Goal: Check status: Check status

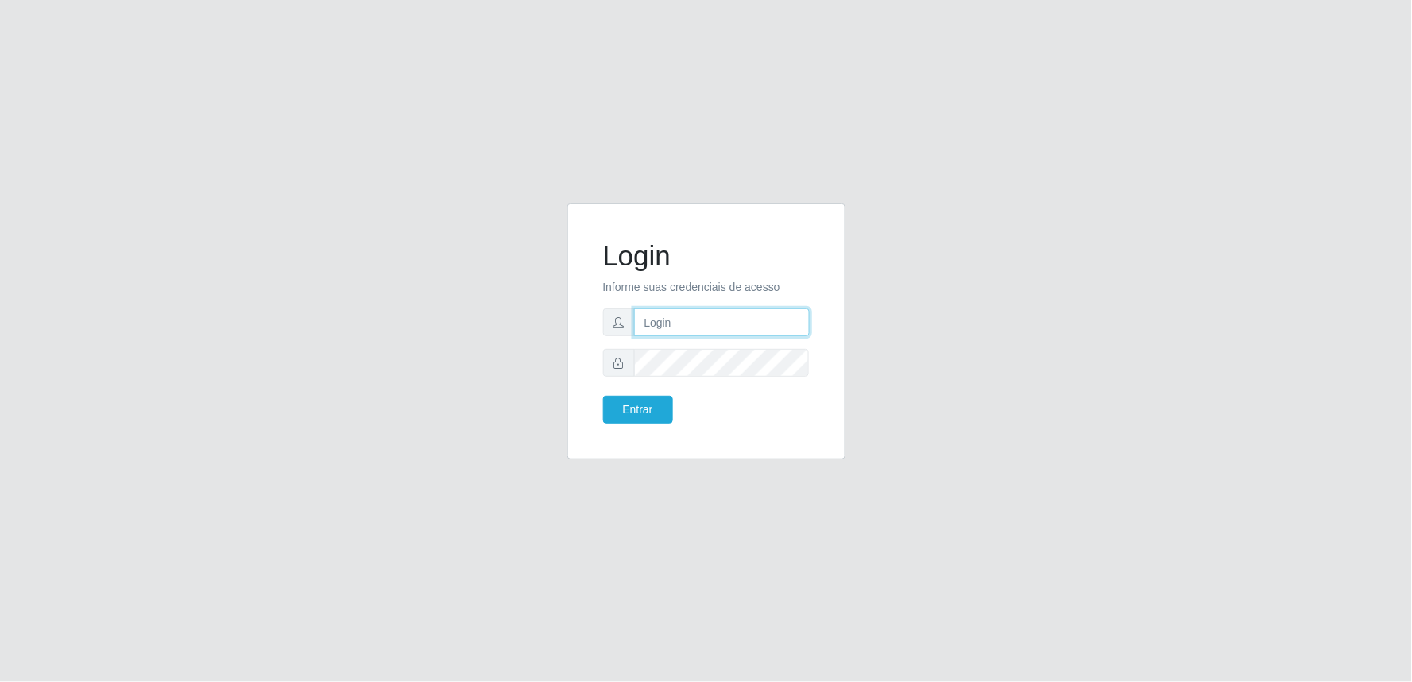
click at [656, 331] on input "text" at bounding box center [722, 322] width 176 height 28
type input "[EMAIL_ADDRESS][DOMAIN_NAME]"
click at [603, 396] on button "Entrar" at bounding box center [638, 410] width 70 height 28
click at [646, 416] on button "Entrar" at bounding box center [638, 410] width 70 height 28
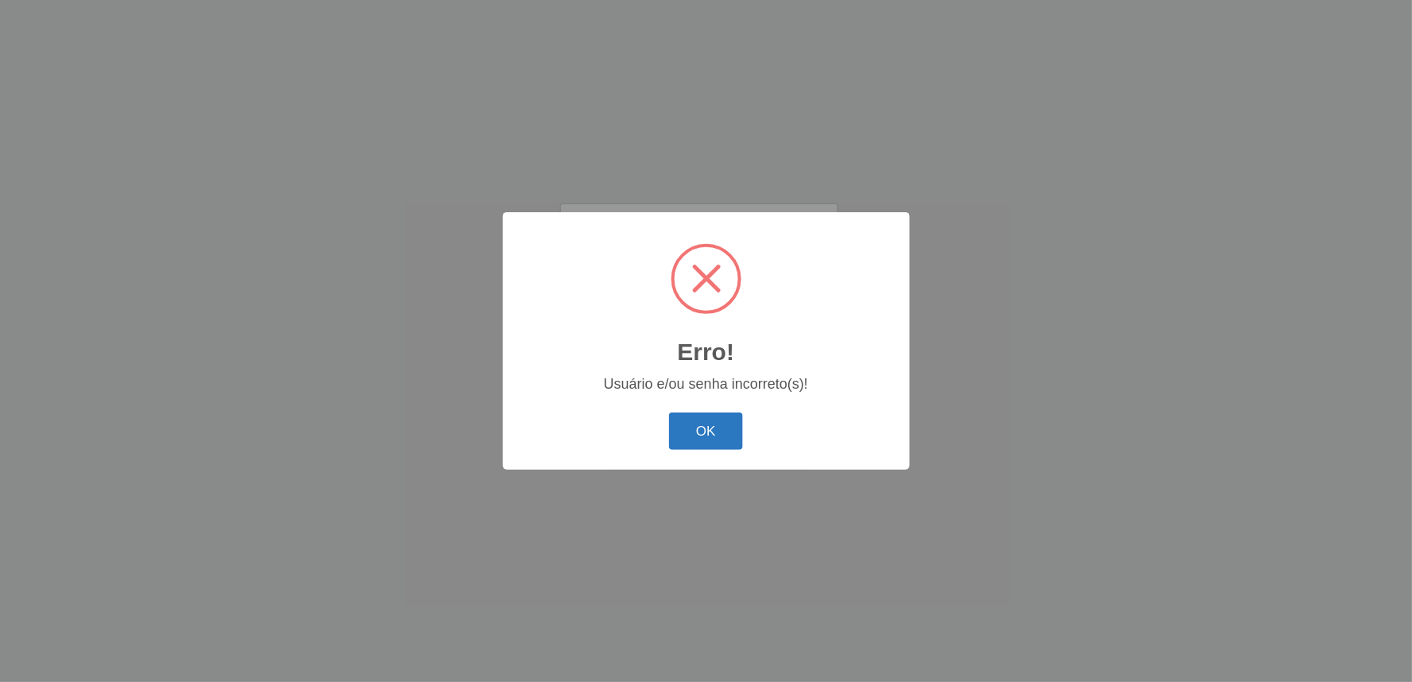
click at [697, 439] on button "OK" at bounding box center [706, 430] width 74 height 37
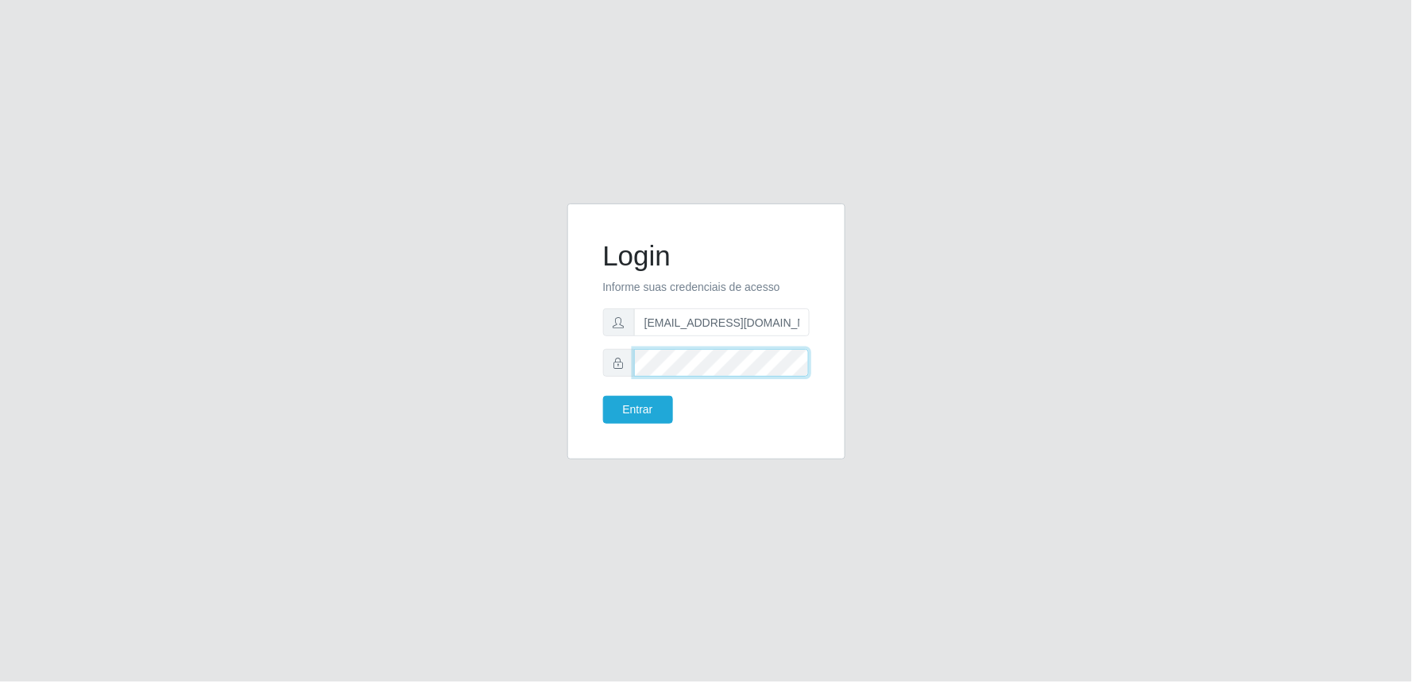
click at [447, 364] on div "Login Informe suas credenciais de acesso [EMAIL_ADDRESS][DOMAIN_NAME] Entrar" at bounding box center [707, 340] width 906 height 275
click at [603, 396] on button "Entrar" at bounding box center [638, 410] width 70 height 28
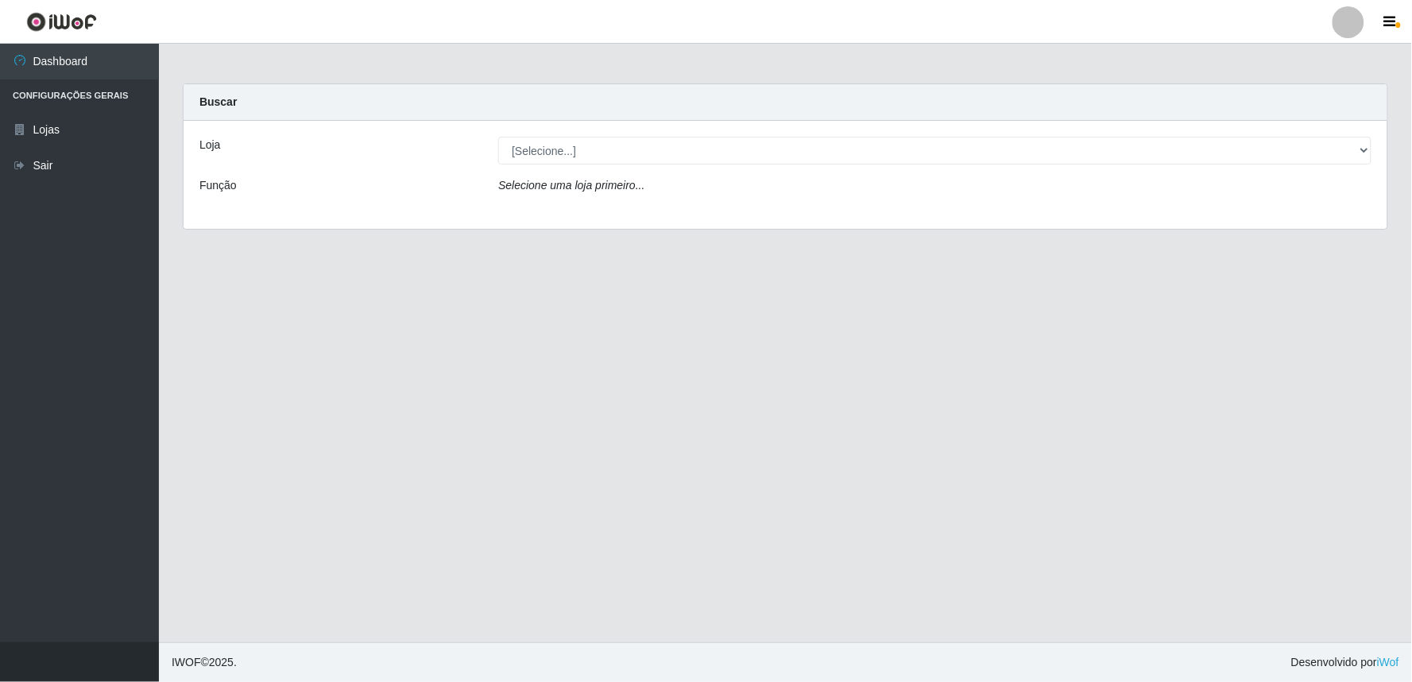
click at [1372, 146] on div "[Selecione...] Queiroz Atacadão - Ceará Mirim" at bounding box center [934, 151] width 897 height 28
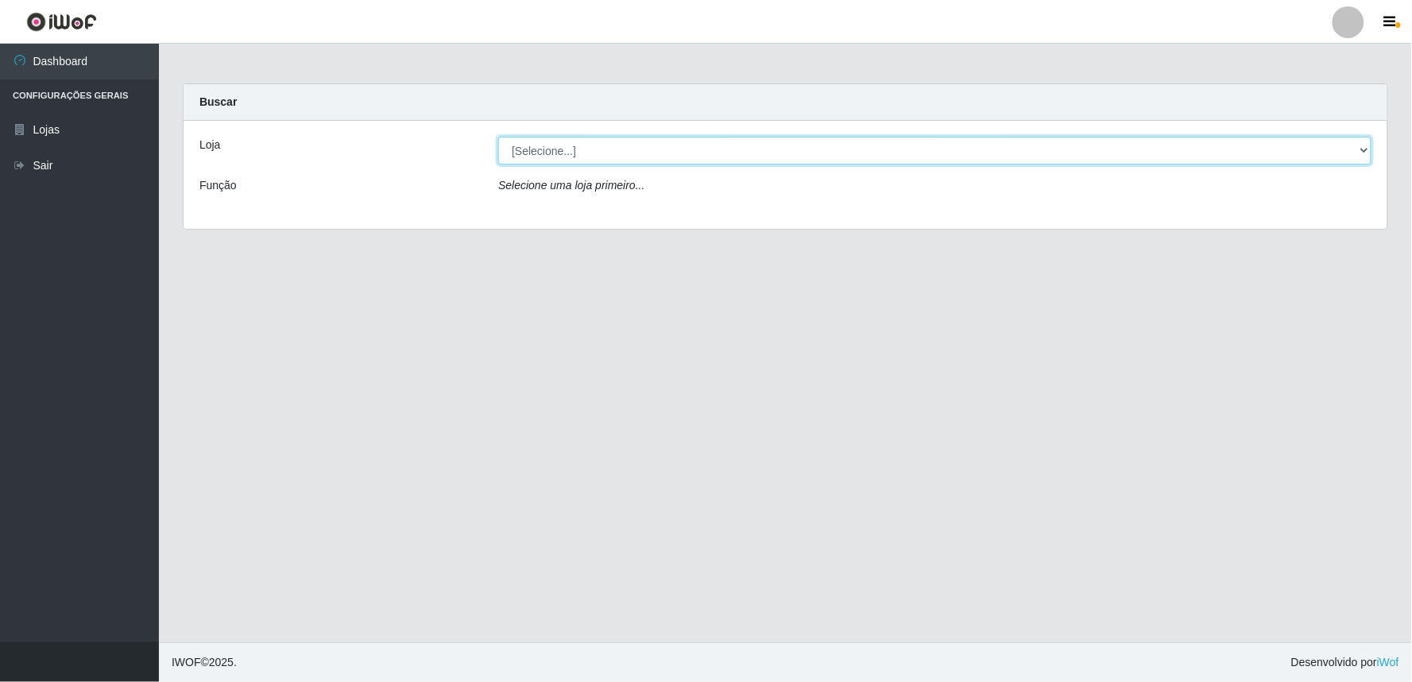
click at [1365, 149] on select "[Selecione...] Queiroz Atacadão - Ceará Mirim" at bounding box center [934, 151] width 873 height 28
select select "465"
click at [498, 137] on select "[Selecione...] Queiroz Atacadão - Ceará Mirim" at bounding box center [934, 151] width 873 height 28
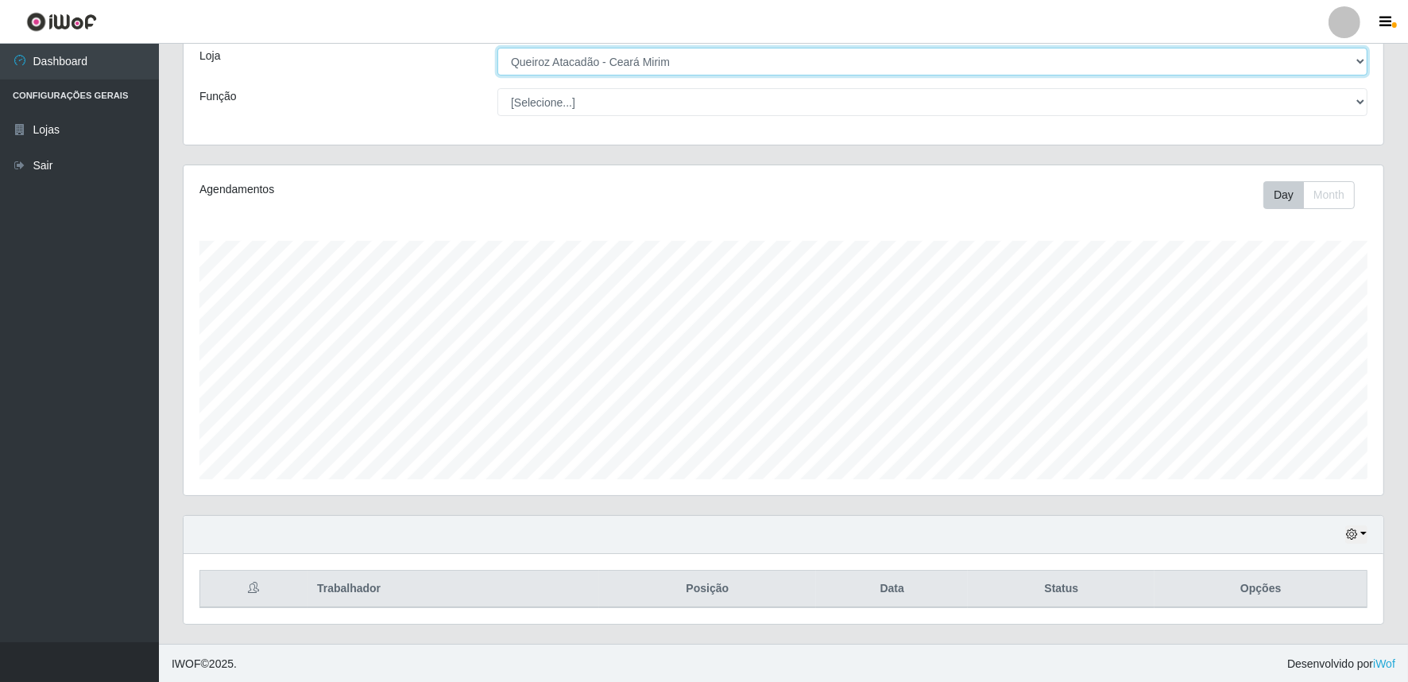
scroll to position [90, 0]
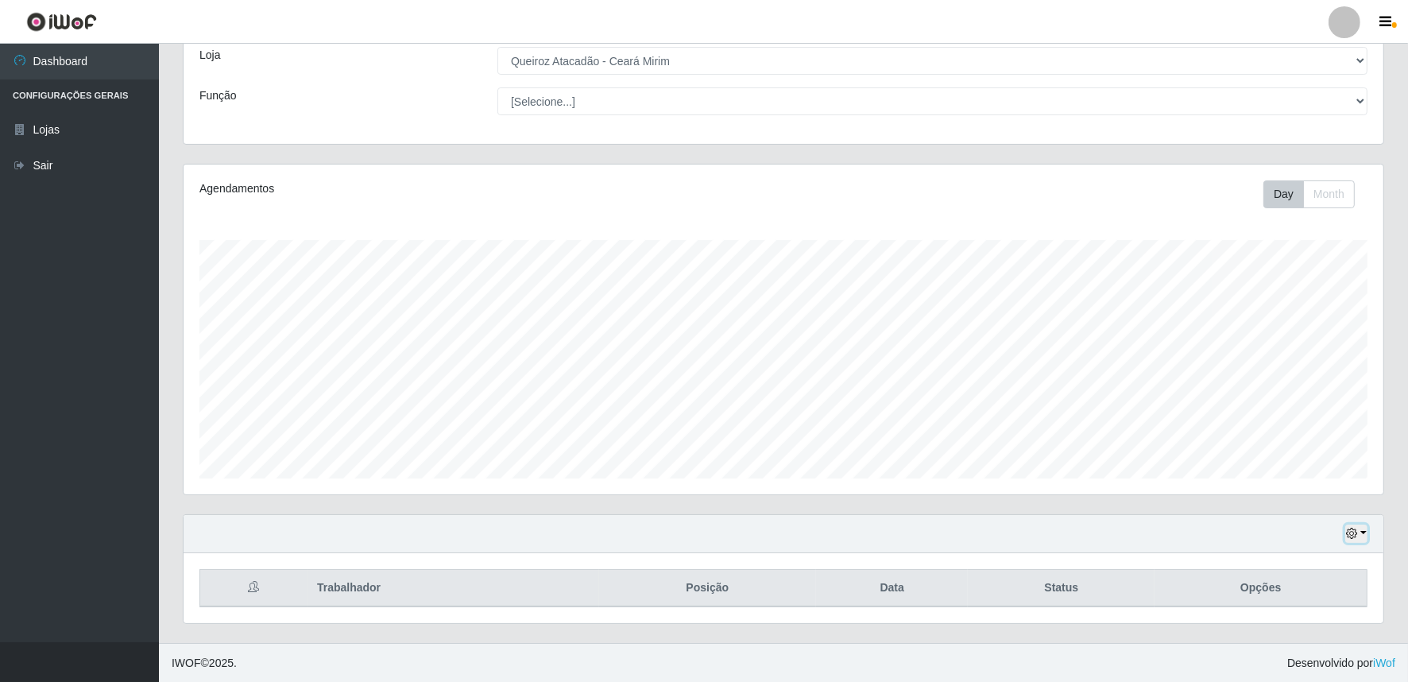
click at [1361, 531] on button "button" at bounding box center [1356, 534] width 22 height 18
click at [1312, 445] on button "3 dias" at bounding box center [1304, 440] width 126 height 33
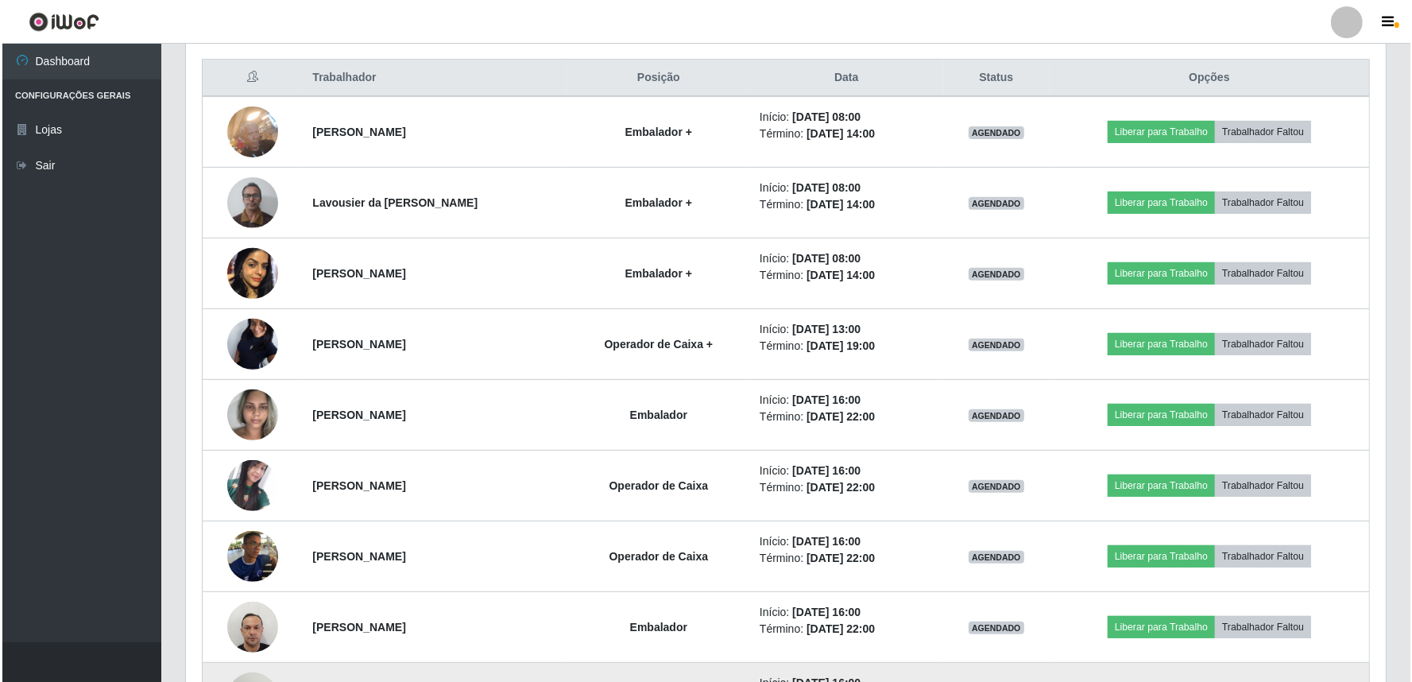
scroll to position [560, 0]
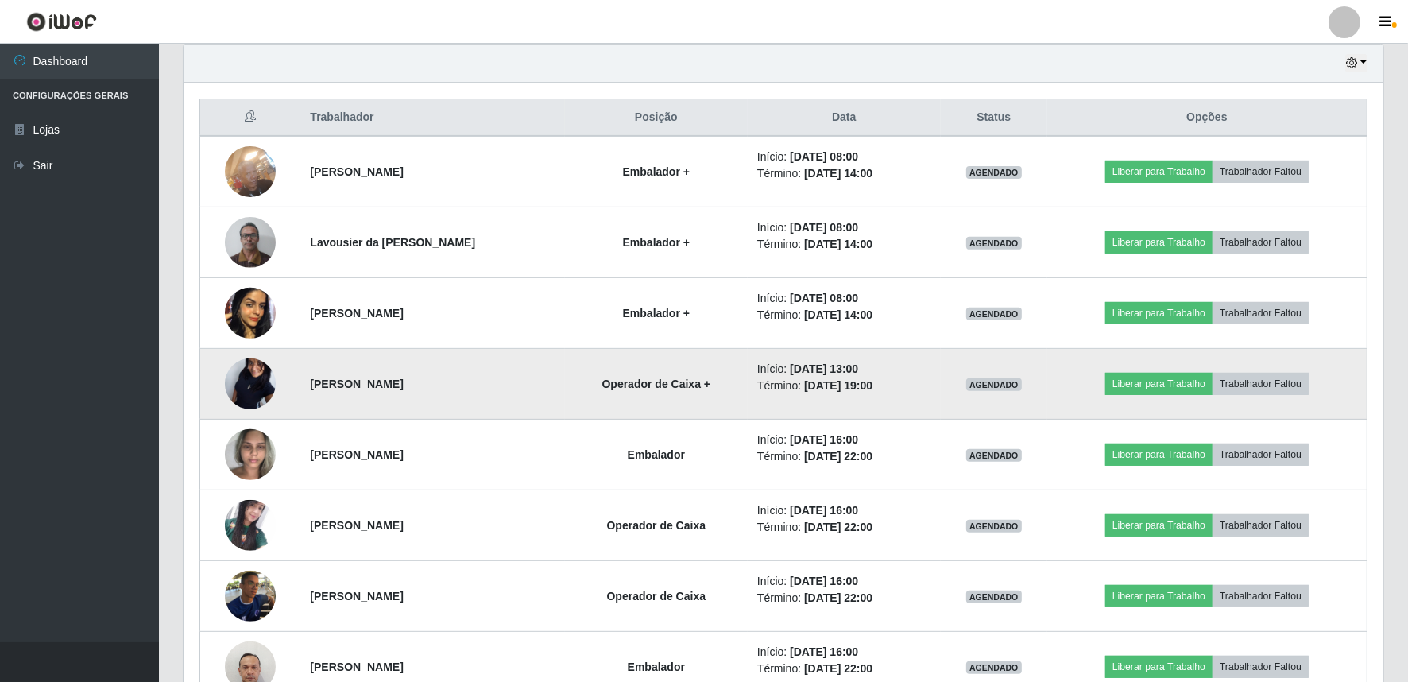
click at [246, 387] on img at bounding box center [250, 383] width 51 height 113
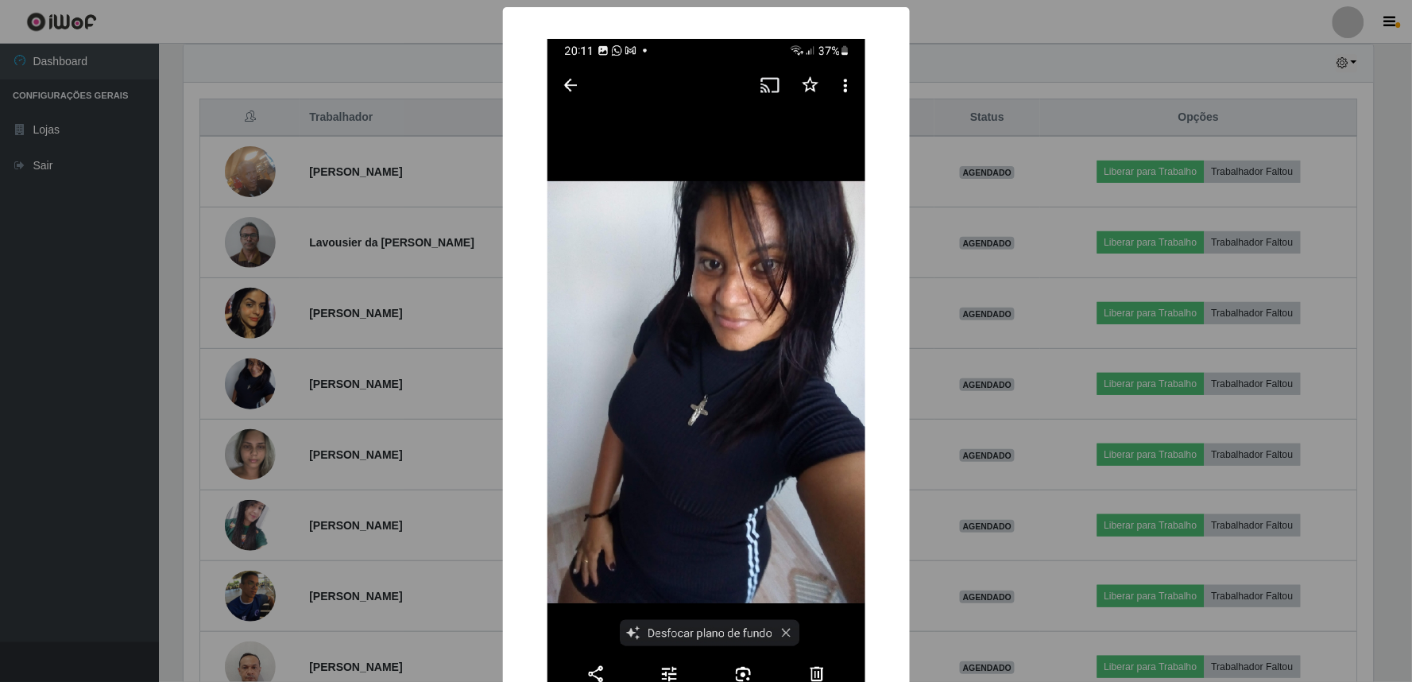
click at [384, 323] on div "× OK Cancel" at bounding box center [706, 341] width 1412 height 682
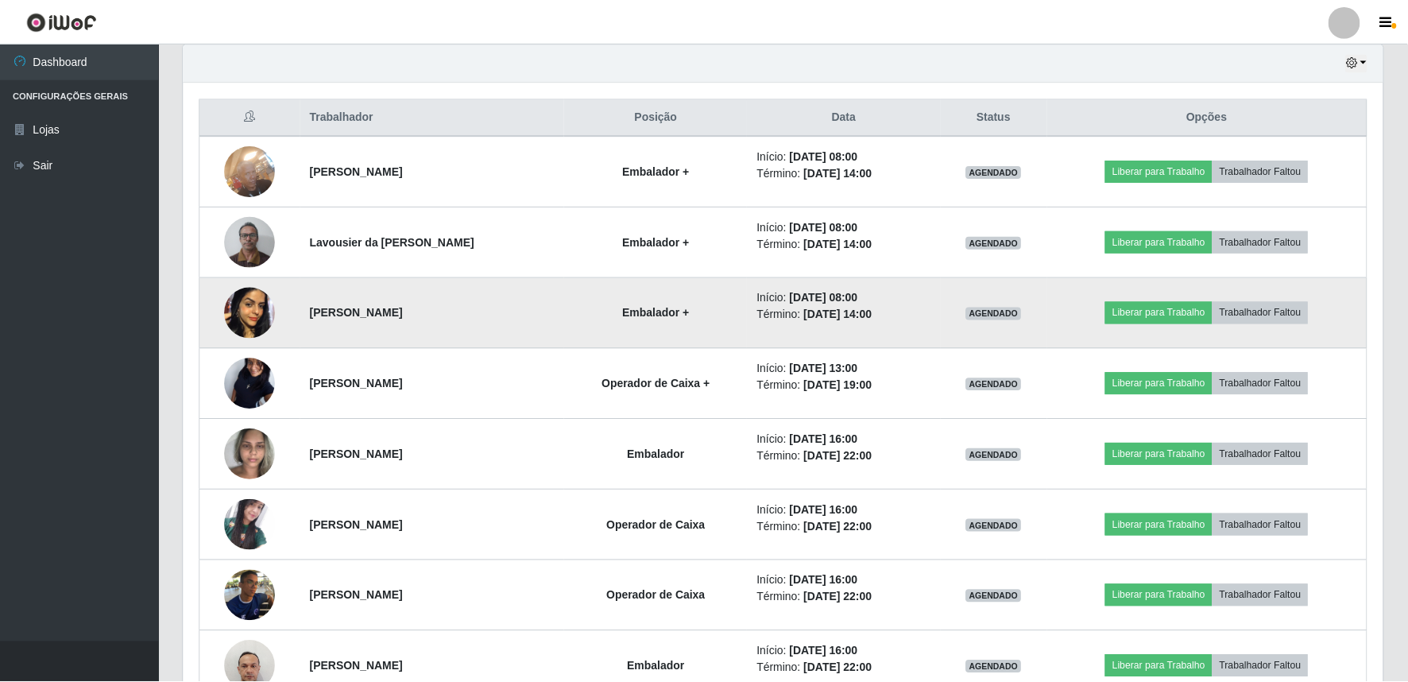
scroll to position [329, 1200]
click at [240, 299] on img at bounding box center [250, 313] width 51 height 64
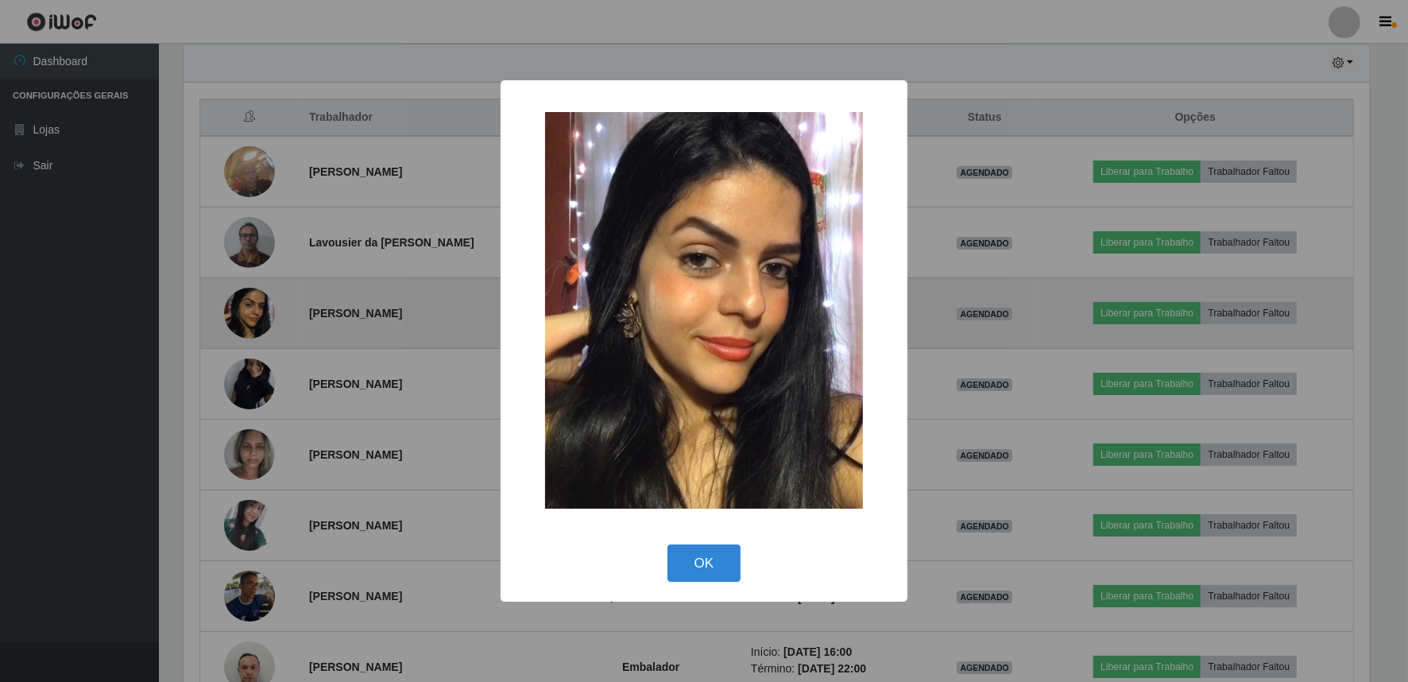
scroll to position [329, 1190]
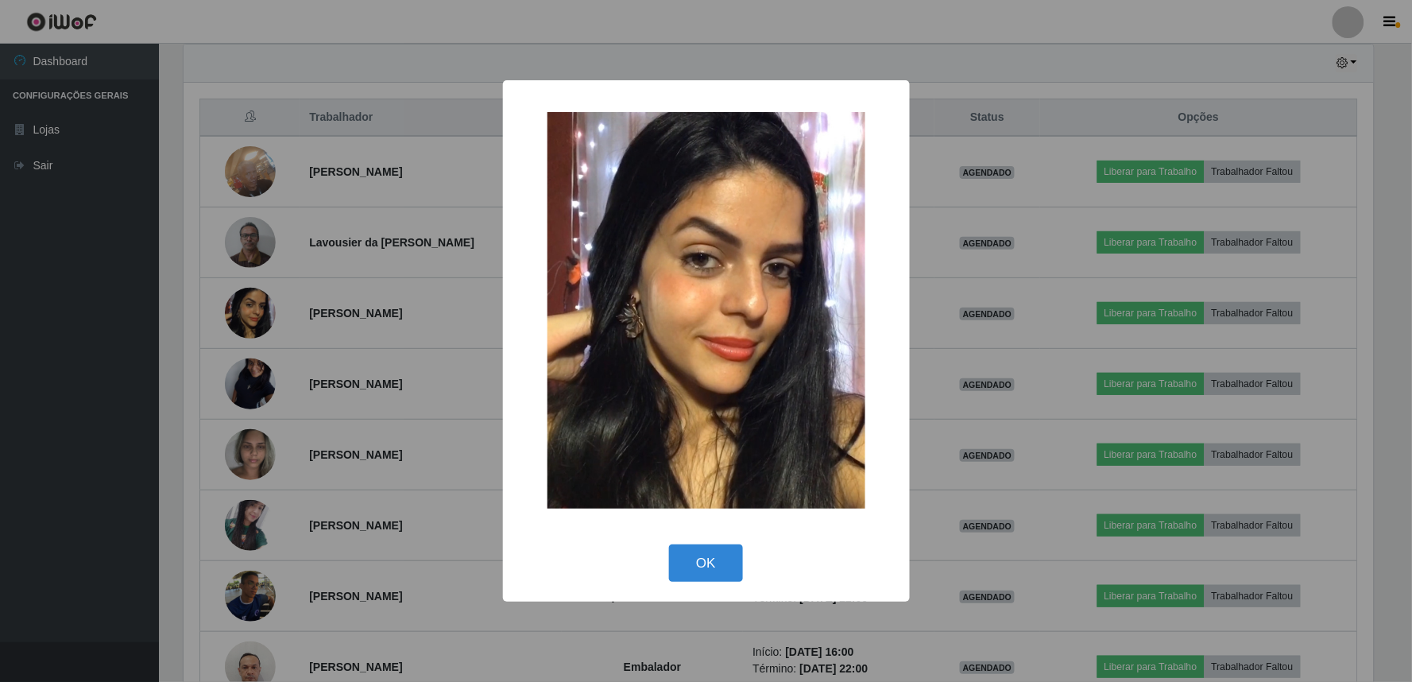
click at [304, 387] on div "× OK Cancel" at bounding box center [706, 341] width 1412 height 682
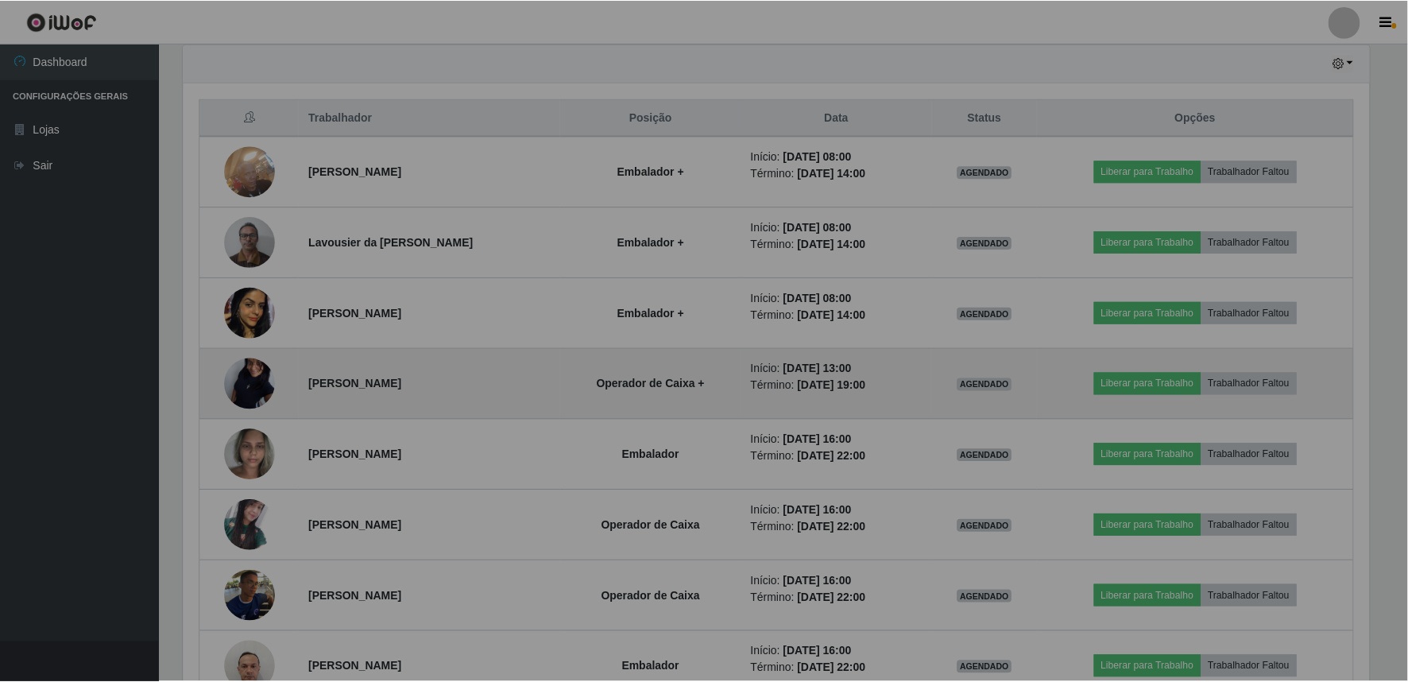
scroll to position [329, 1200]
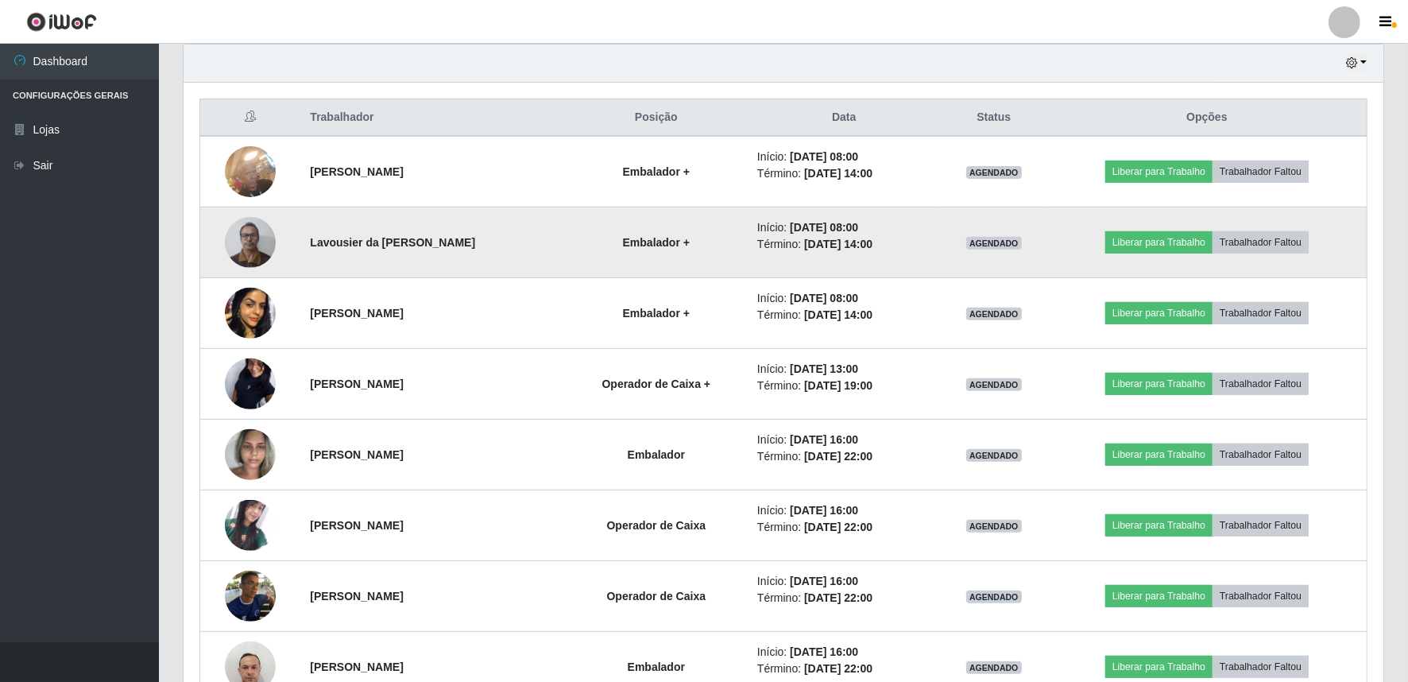
click at [246, 233] on img at bounding box center [250, 242] width 51 height 68
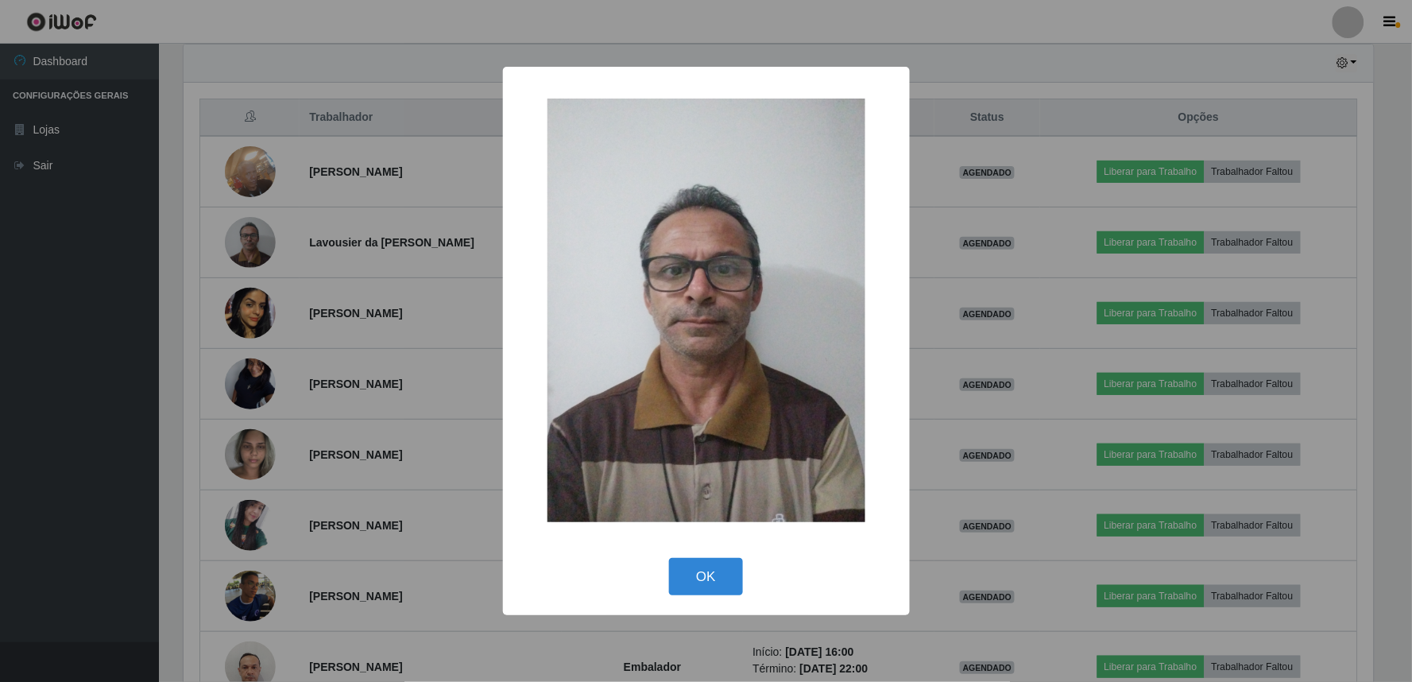
click at [246, 361] on div "× OK Cancel" at bounding box center [706, 341] width 1412 height 682
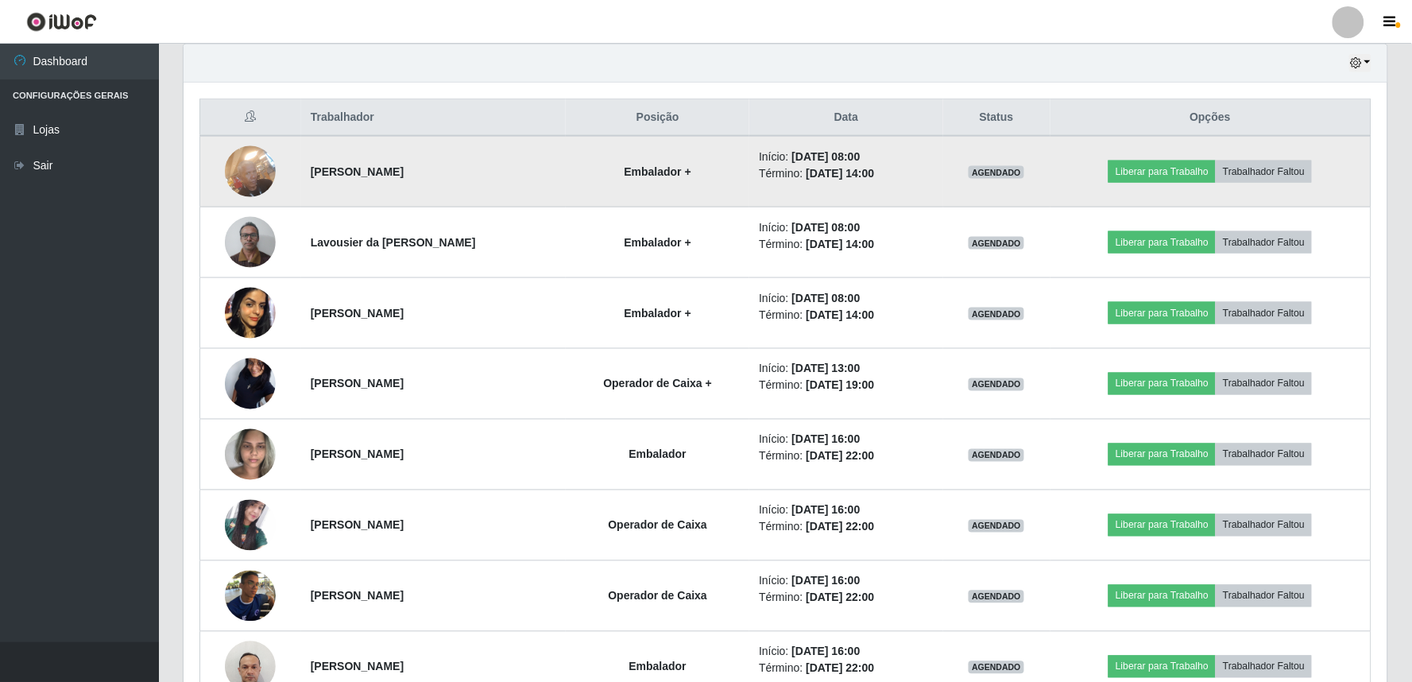
scroll to position [329, 1200]
click at [242, 165] on img at bounding box center [250, 171] width 51 height 68
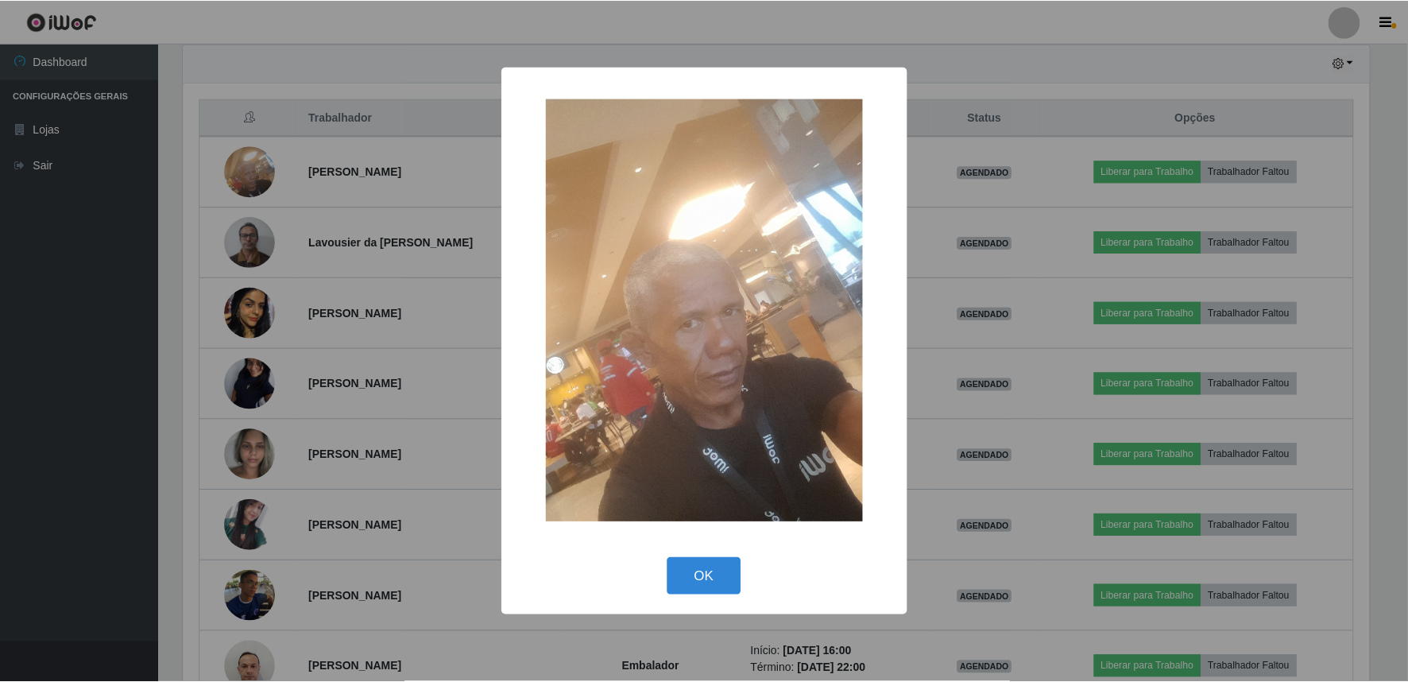
scroll to position [329, 1190]
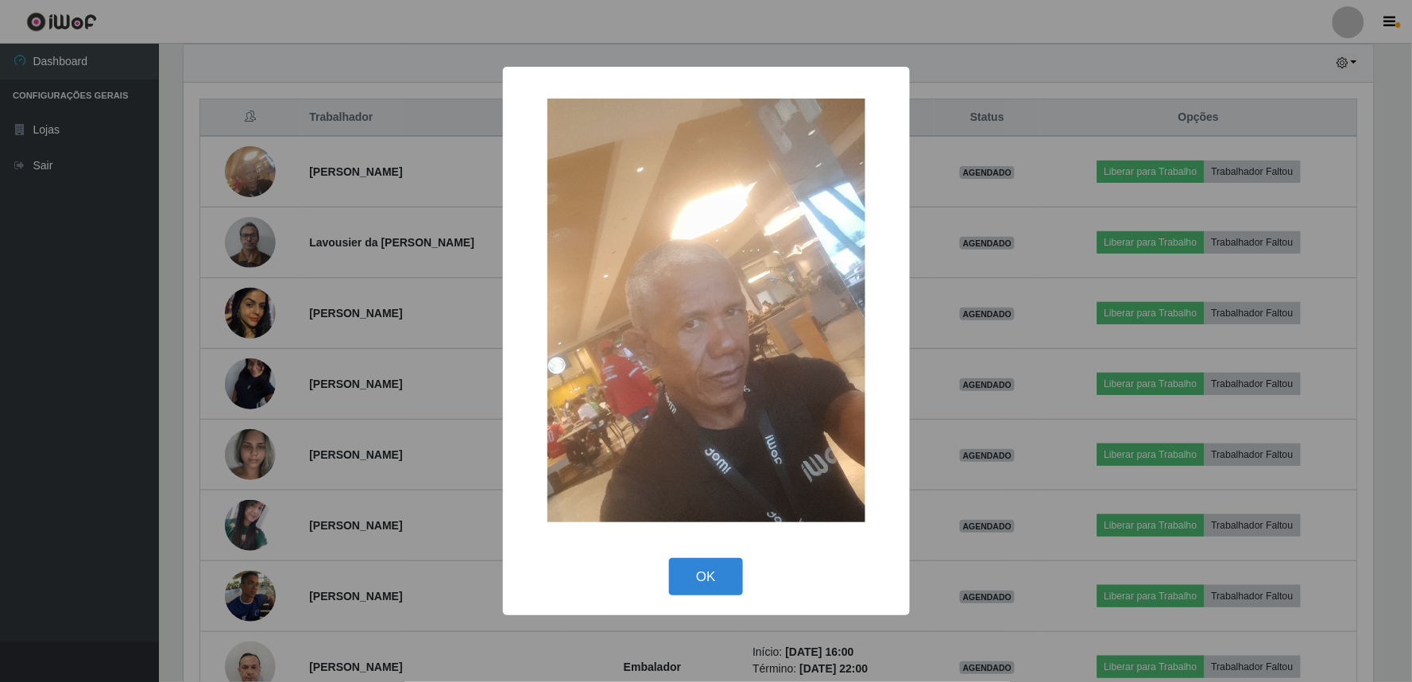
click at [289, 405] on div "× OK Cancel" at bounding box center [706, 341] width 1412 height 682
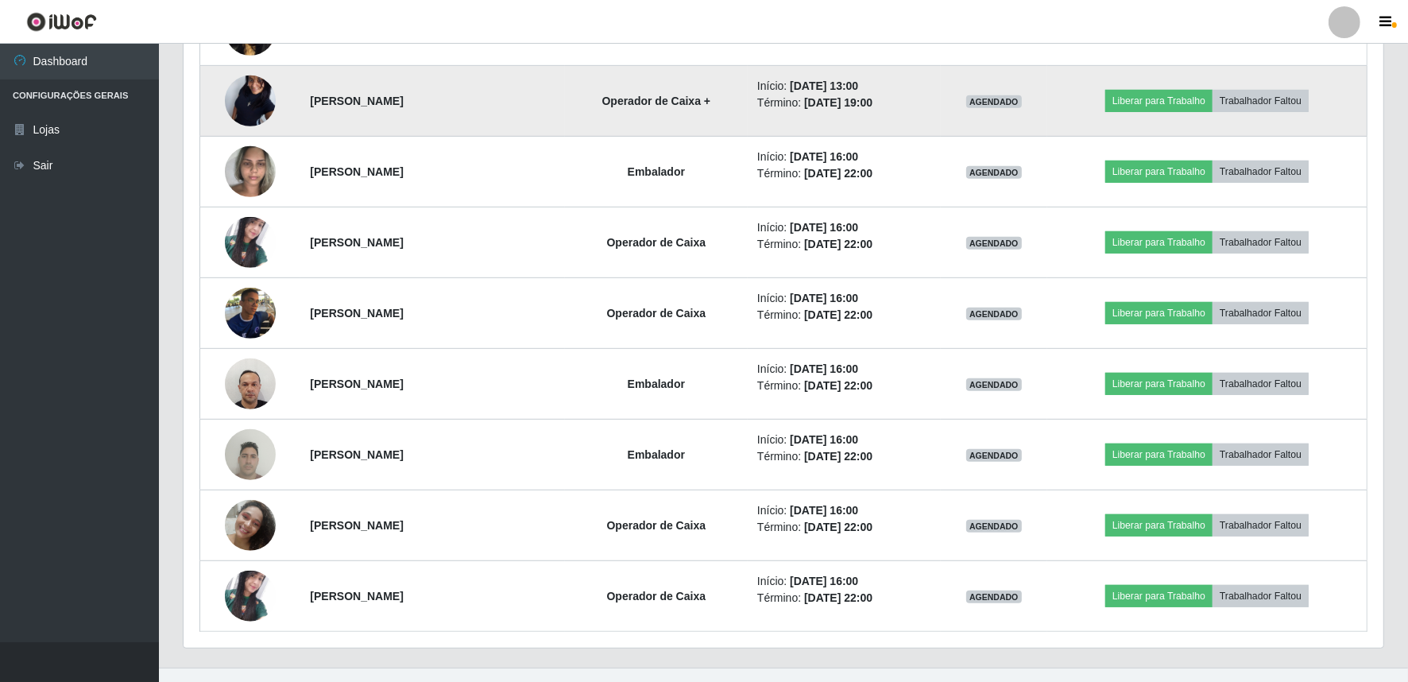
scroll to position [869, 0]
